Goal: Information Seeking & Learning: Learn about a topic

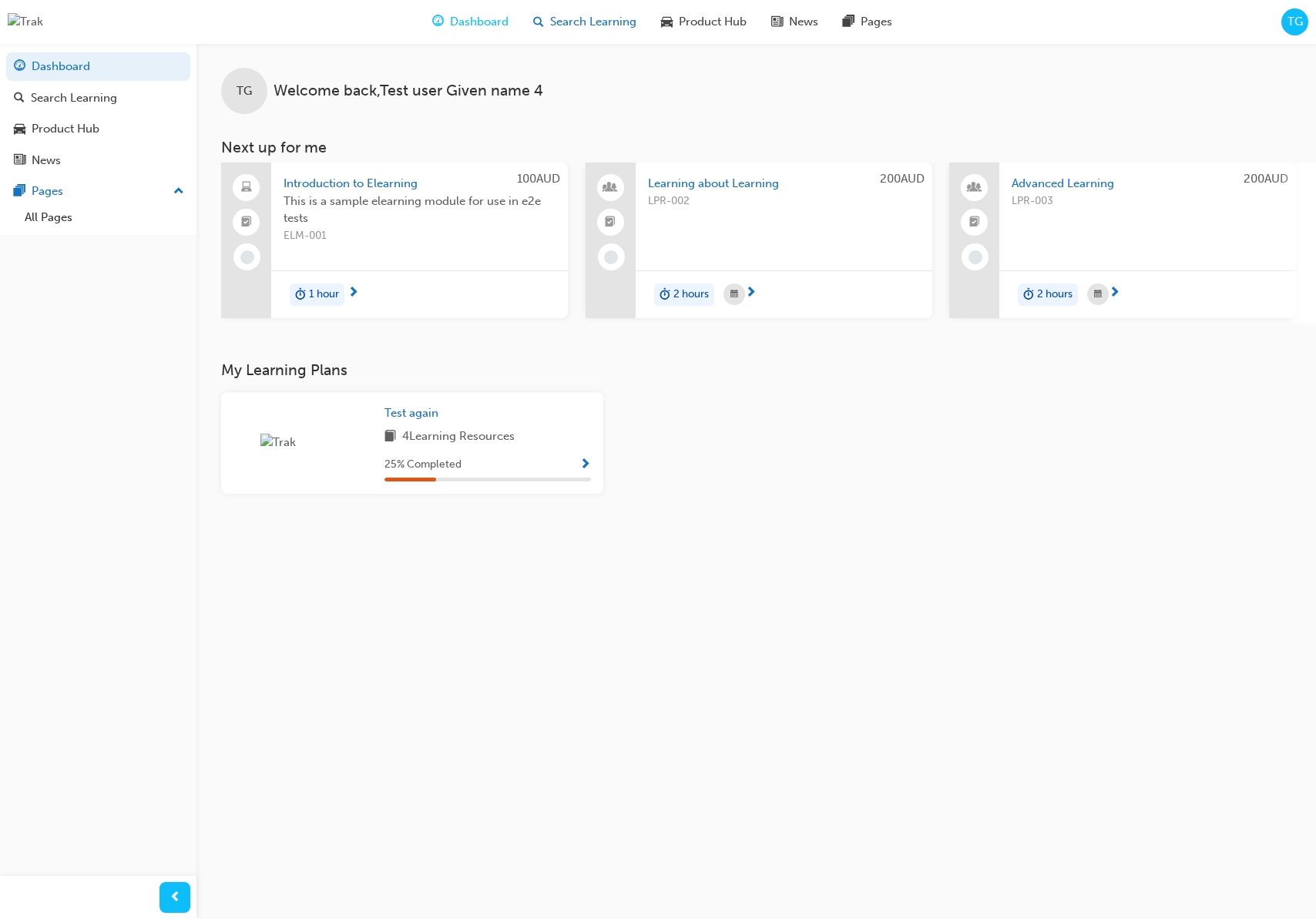
click at [621, 28] on span "Search Learning" at bounding box center [593, 22] width 86 height 18
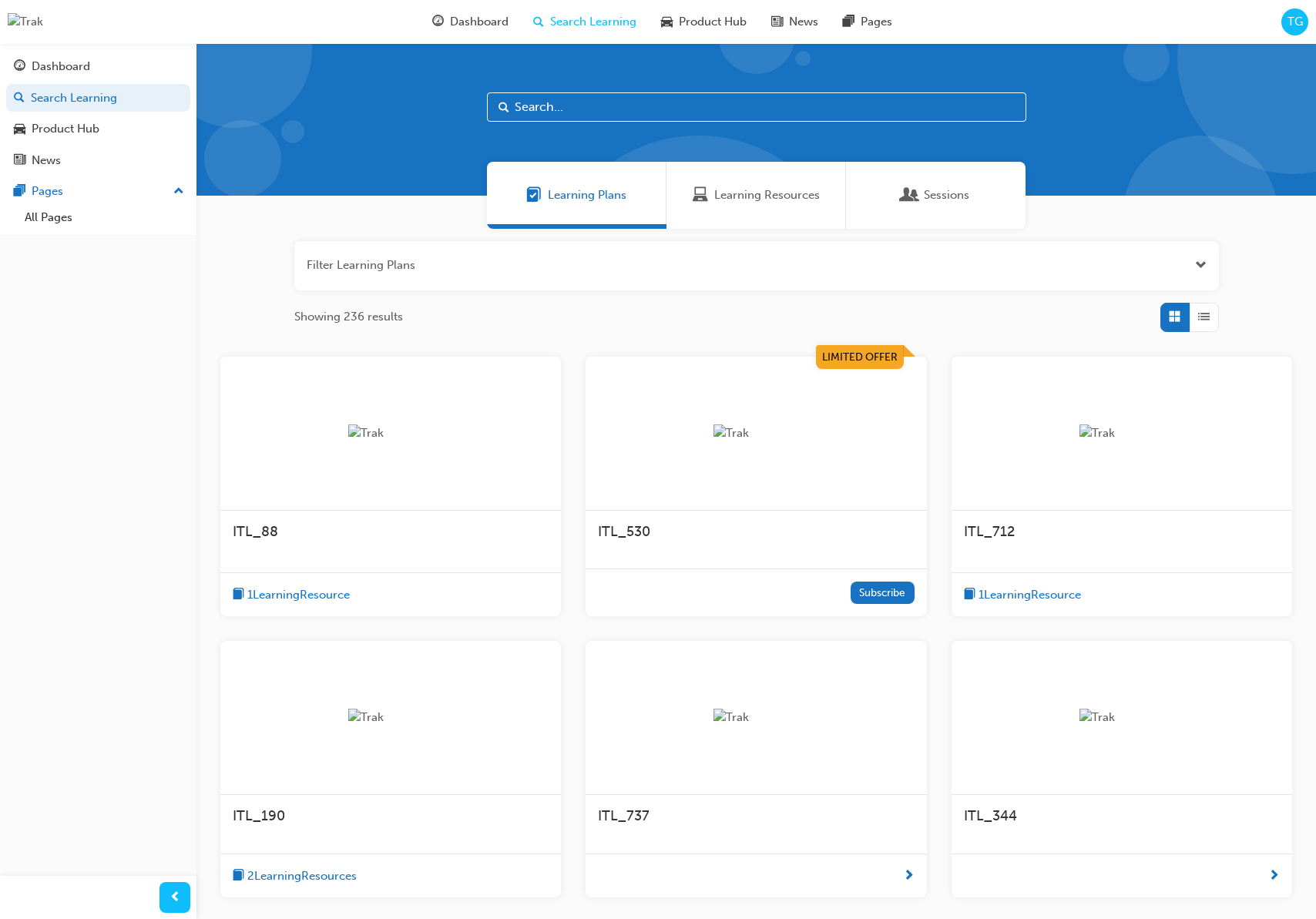
click at [740, 199] on span "Learning Resources" at bounding box center [767, 195] width 106 height 18
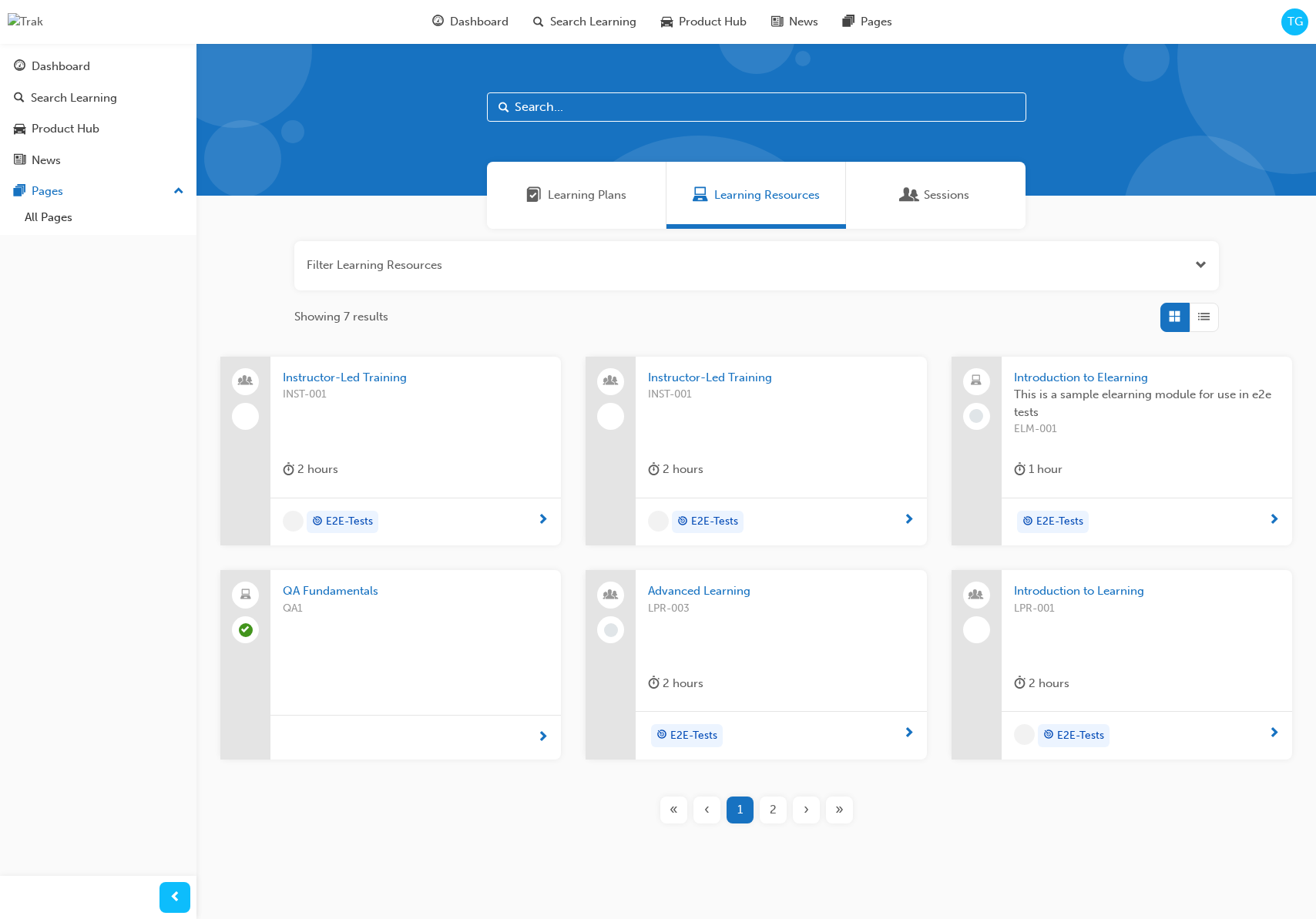
scroll to position [29, 0]
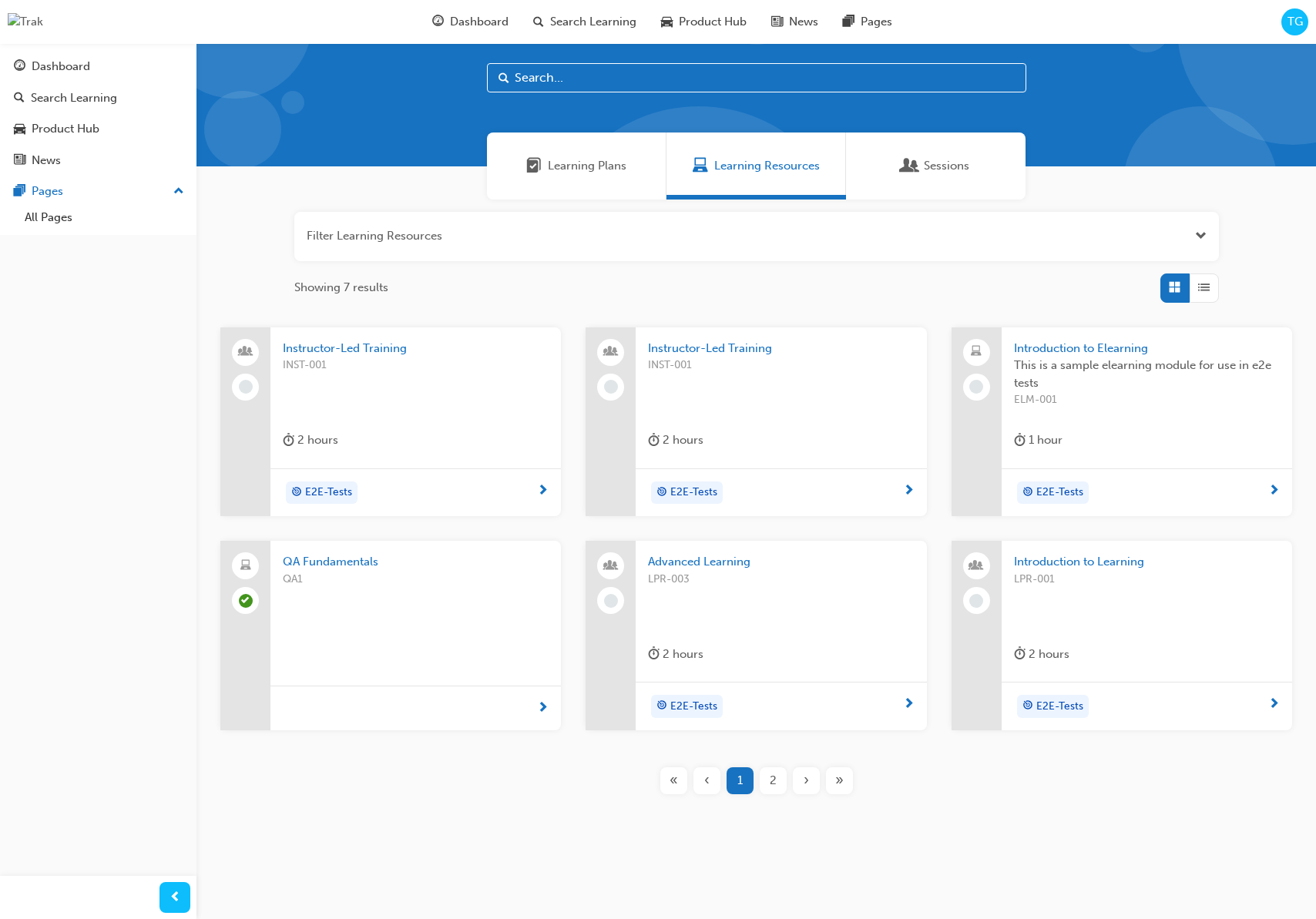
click at [454, 614] on div "QA1" at bounding box center [415, 602] width 265 height 61
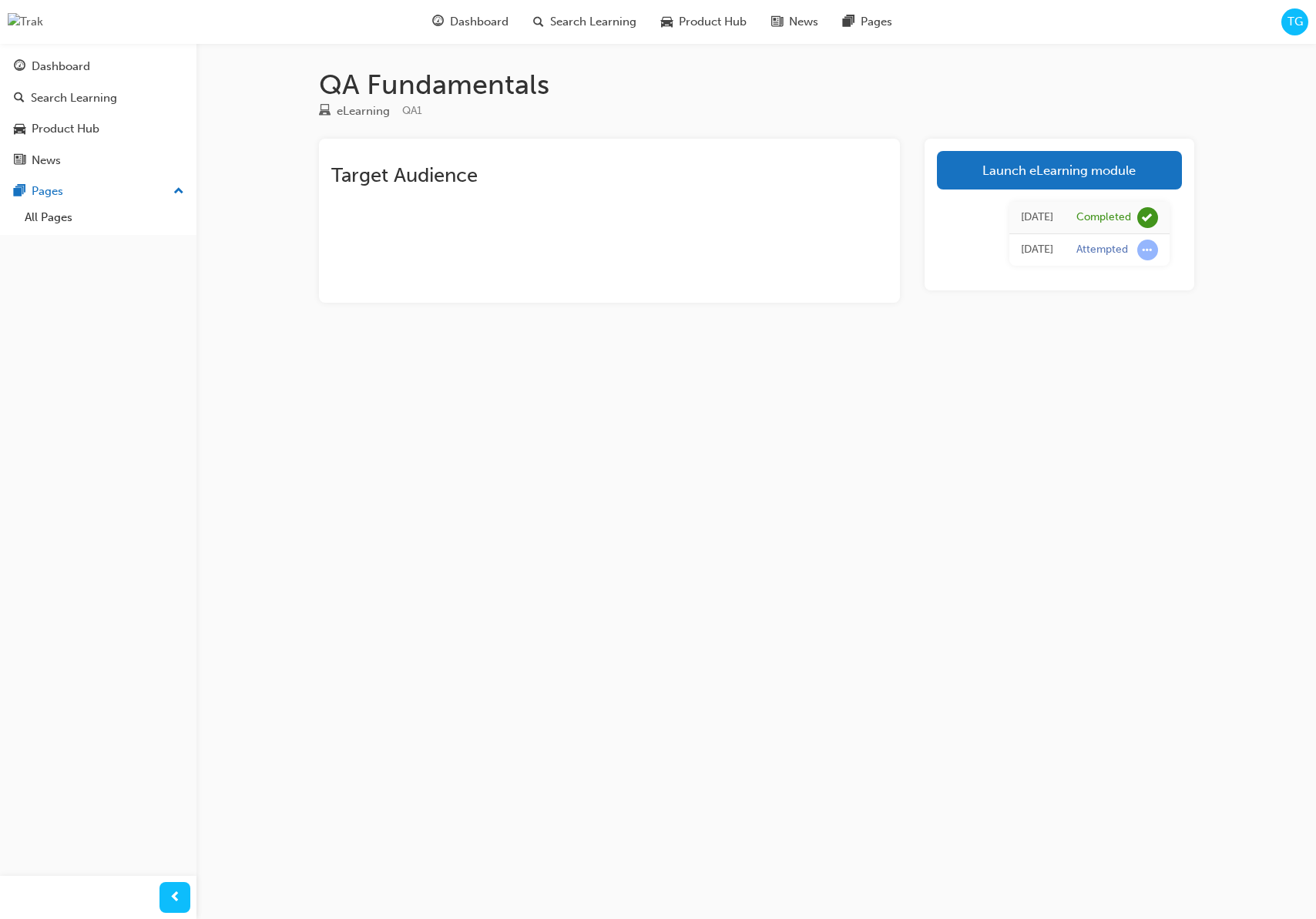
click at [1288, 30] on span "TG" at bounding box center [1295, 22] width 15 height 18
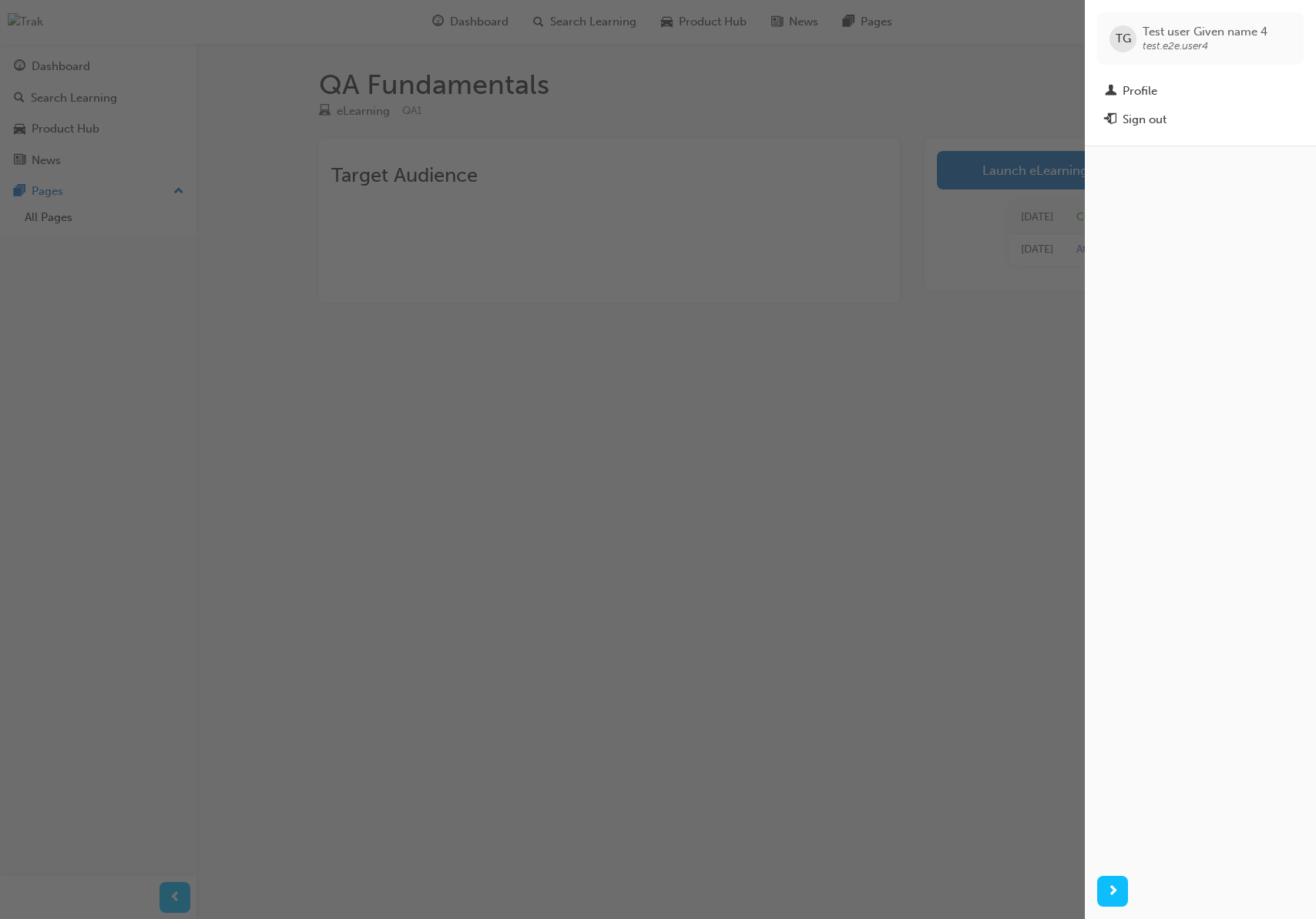
click at [1213, 88] on div "Profile" at bounding box center [1201, 91] width 191 height 19
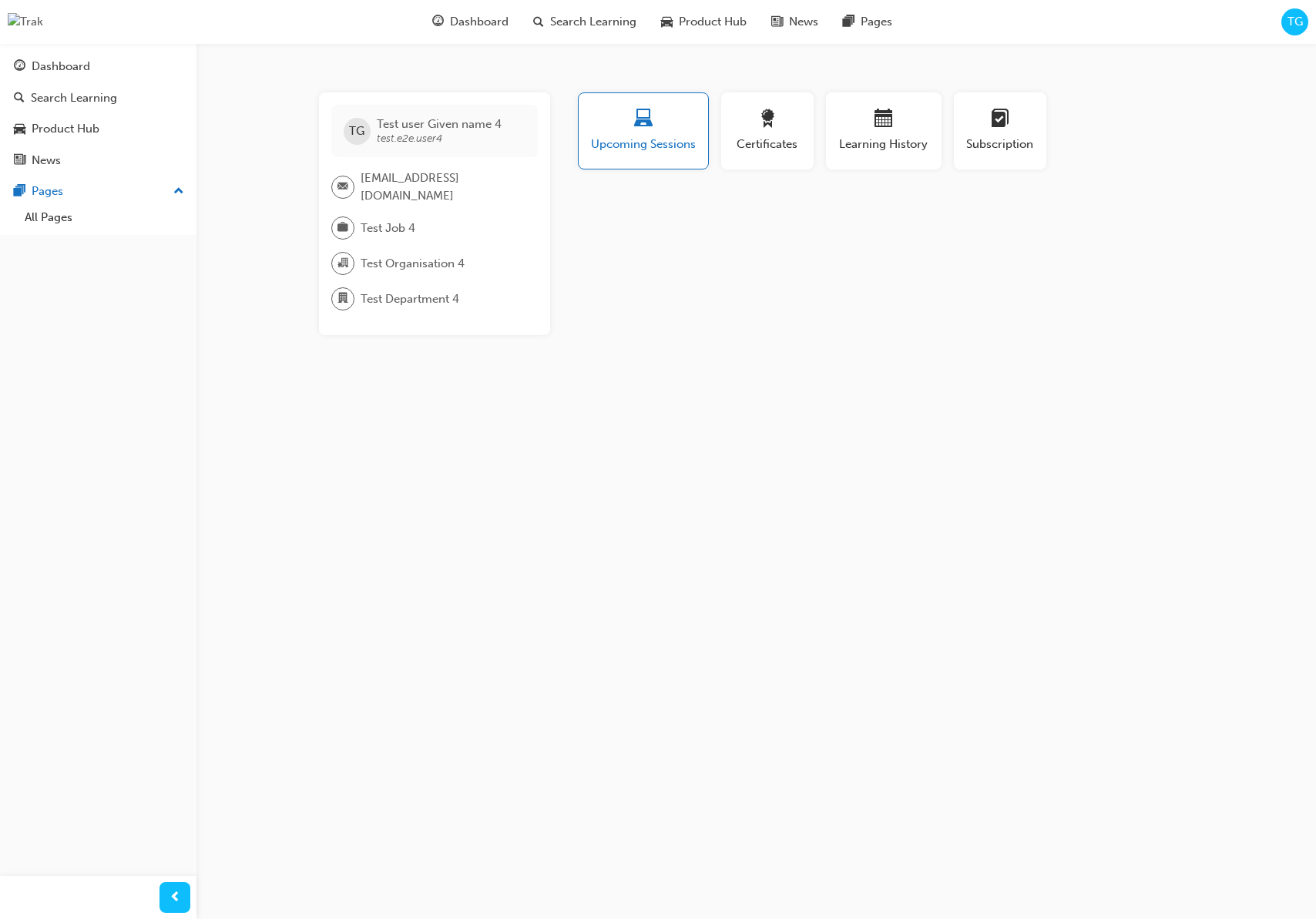
click at [622, 140] on span "Upcoming Sessions" at bounding box center [643, 145] width 107 height 18
click at [800, 133] on div "Certificates" at bounding box center [767, 131] width 69 height 44
click at [890, 127] on span "calendar-icon" at bounding box center [884, 120] width 19 height 21
click at [1290, 24] on span "TG" at bounding box center [1295, 22] width 15 height 18
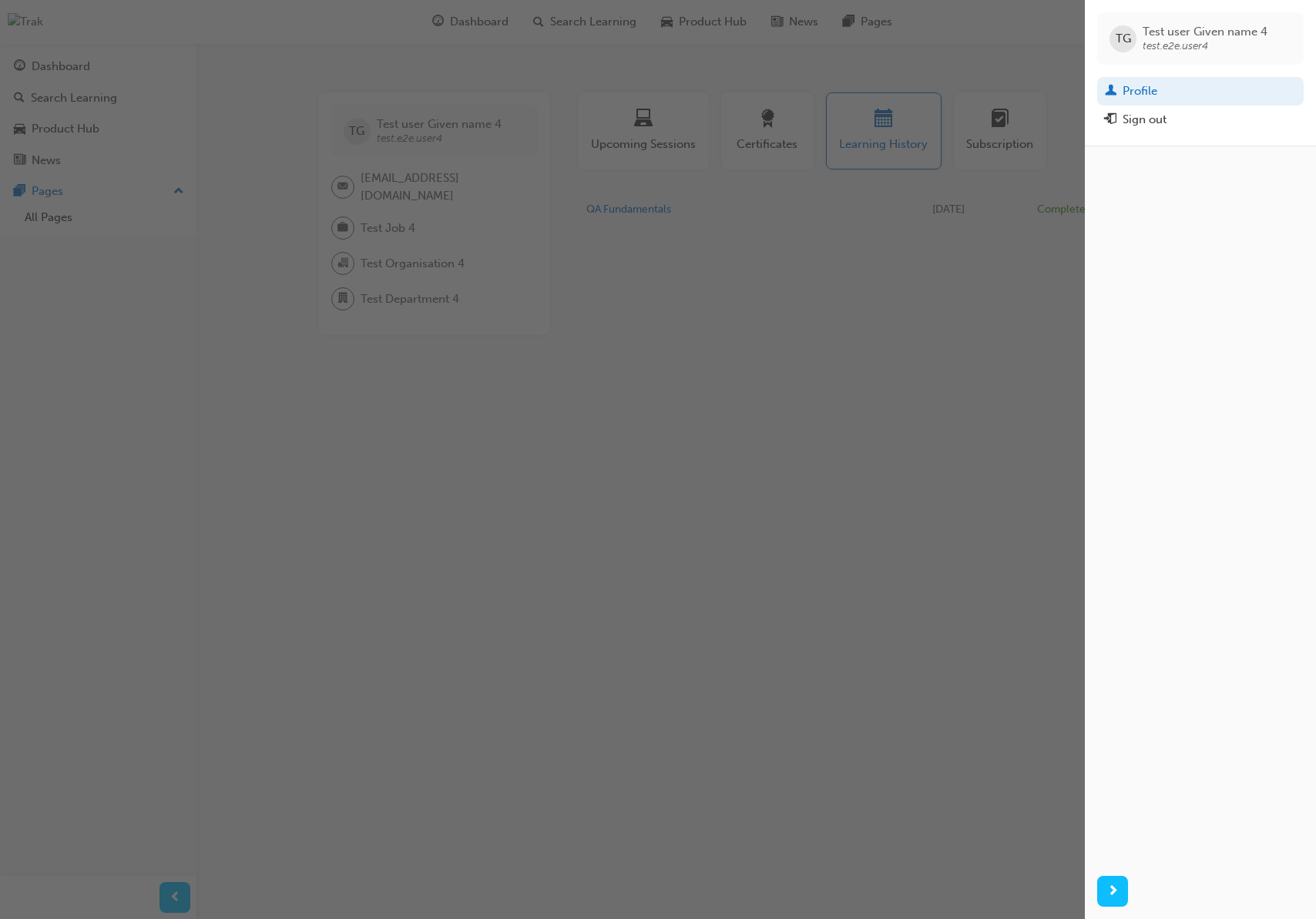
click at [1178, 126] on div "Sign out" at bounding box center [1201, 120] width 191 height 19
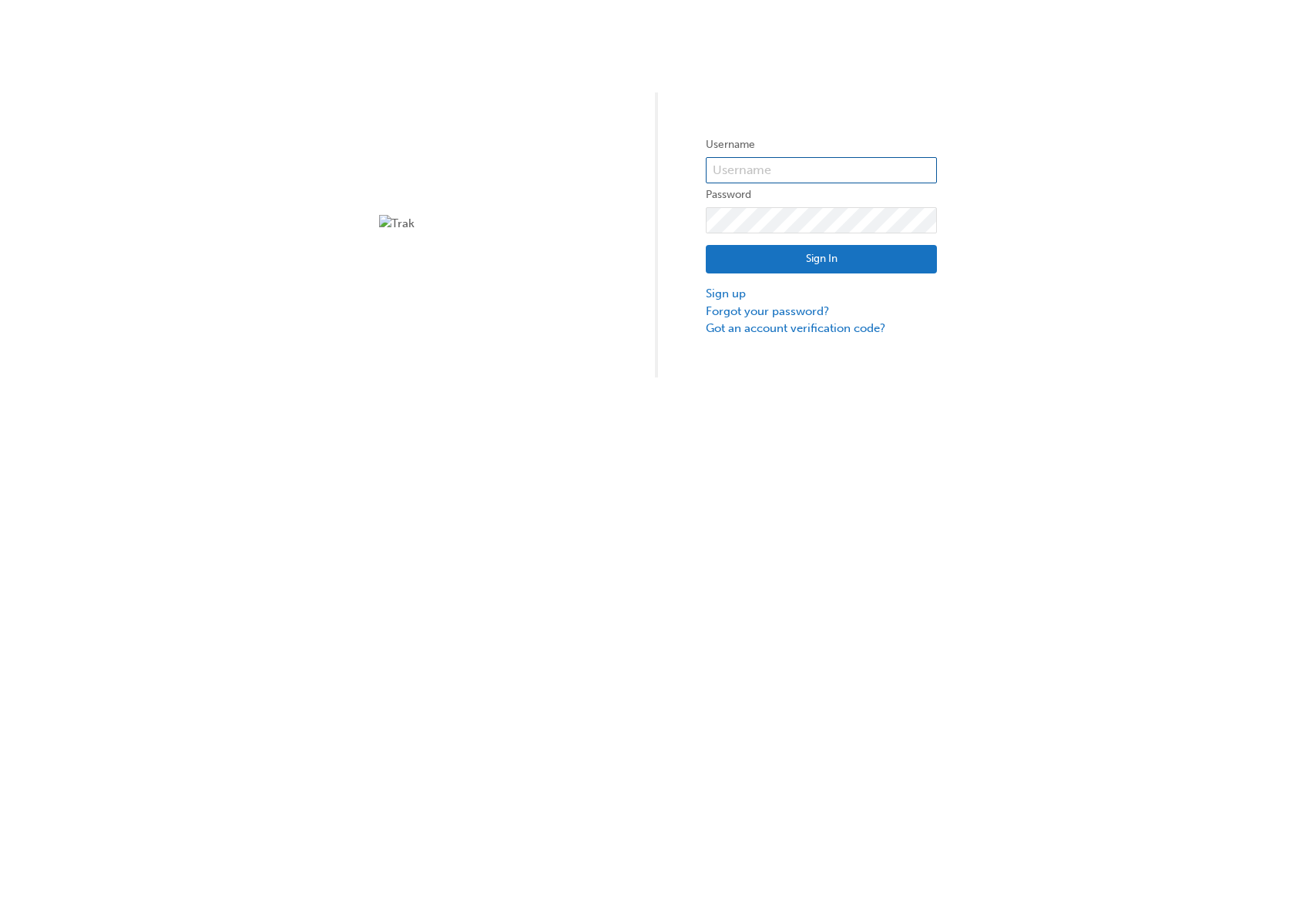
click at [818, 169] on input "text" at bounding box center [821, 170] width 231 height 26
type input "test.e2e.user31"
click at [772, 266] on button "Sign In" at bounding box center [821, 259] width 231 height 29
